Goal: Information Seeking & Learning: Learn about a topic

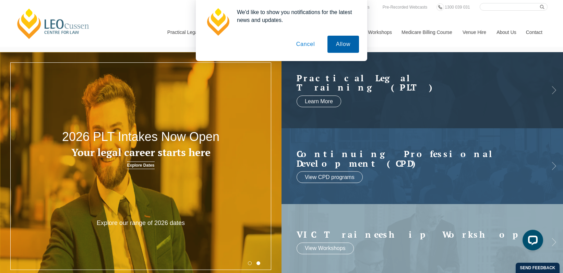
click at [341, 45] on button "Allow" at bounding box center [344, 44] width 32 height 17
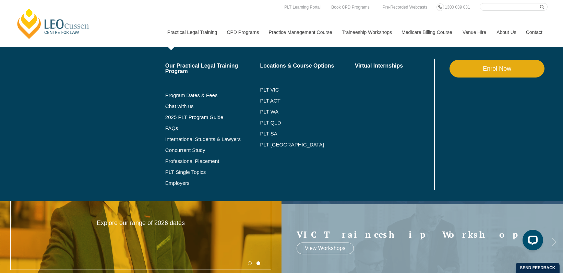
click at [197, 31] on link "Practical Legal Training" at bounding box center [192, 33] width 60 height 30
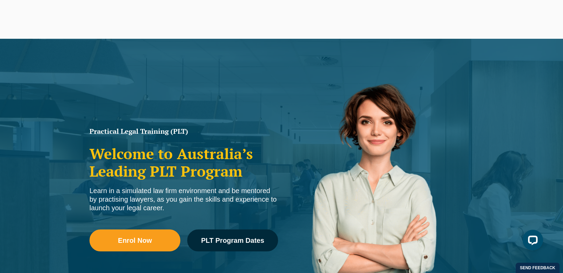
scroll to position [34, 0]
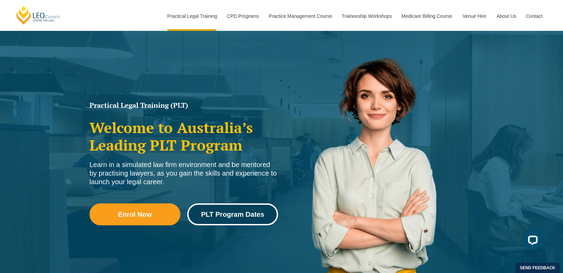
click at [235, 218] on span "PLT Program Dates" at bounding box center [232, 214] width 63 height 7
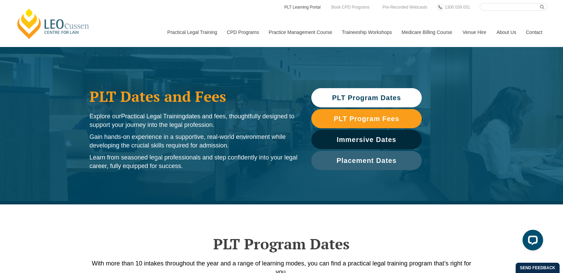
click at [294, 5] on link "PLT Learning Portal" at bounding box center [303, 7] width 38 height 8
